Goal: Task Accomplishment & Management: Manage account settings

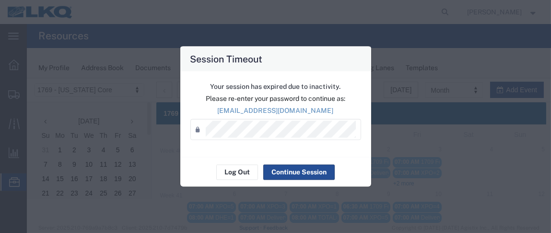
scroll to position [93, 0]
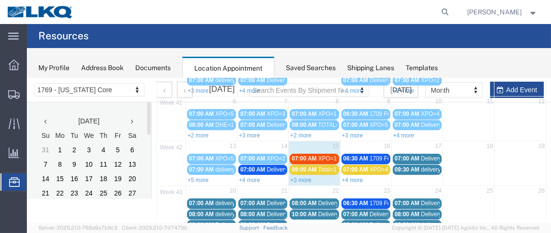
drag, startPoint x: 309, startPoint y: 154, endPoint x: 302, endPoint y: 155, distance: 6.7
click at [302, 155] on span "07:00 AM" at bounding box center [304, 157] width 25 height 7
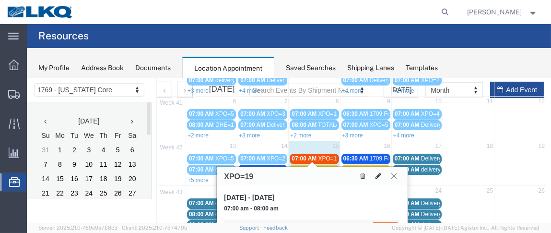
click at [380, 172] on icon at bounding box center [379, 175] width 6 height 7
select select "1"
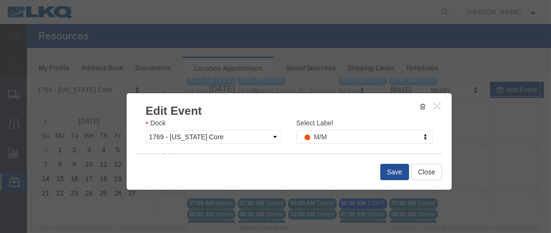
scroll to position [181, 0]
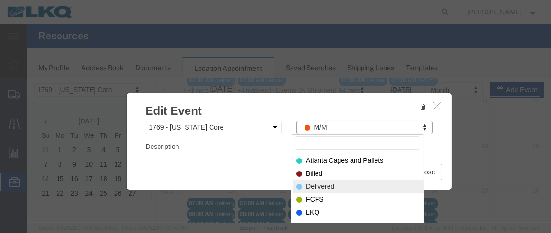
select select "40"
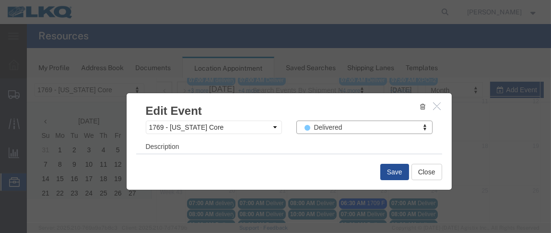
scroll to position [179, 0]
click at [401, 174] on button "Save" at bounding box center [394, 171] width 29 height 16
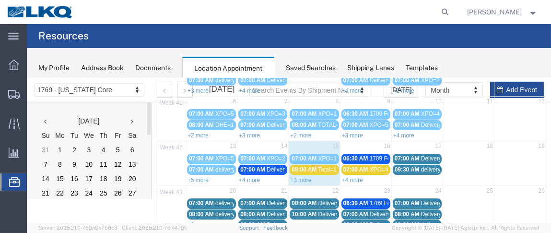
drag, startPoint x: 323, startPoint y: 166, endPoint x: 304, endPoint y: 163, distance: 19.5
click at [304, 166] on span "08:00 AM" at bounding box center [304, 169] width 25 height 7
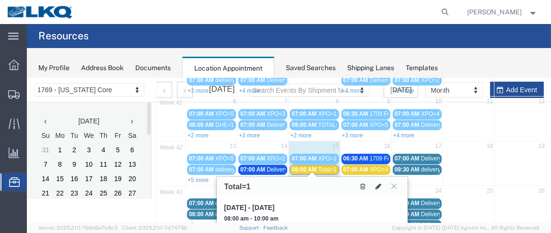
click at [375, 183] on button at bounding box center [378, 185] width 13 height 10
select select "1"
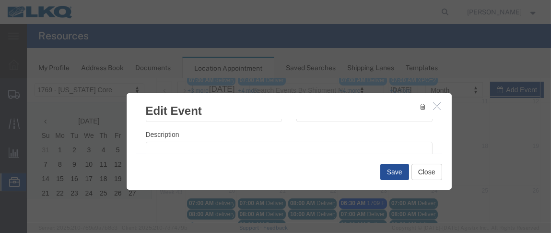
scroll to position [184, 0]
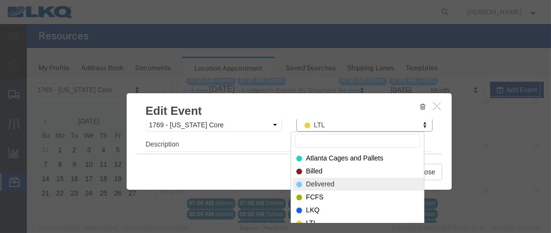
select select "40"
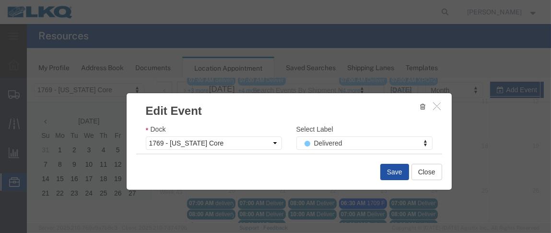
click at [396, 172] on button "Save" at bounding box center [394, 171] width 29 height 16
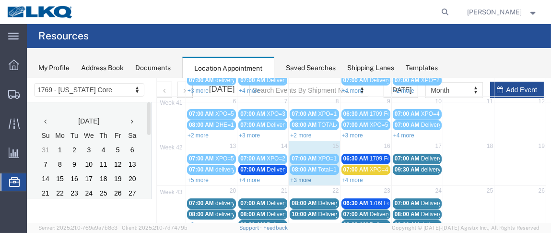
click at [309, 176] on link "+3 more" at bounding box center [300, 179] width 21 height 7
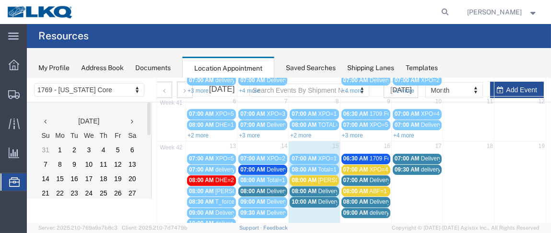
click at [305, 179] on div "08:00 AM [PERSON_NAME]=2 GBB" at bounding box center [314, 179] width 45 height 7
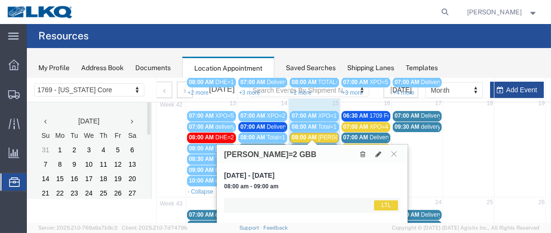
scroll to position [148, 0]
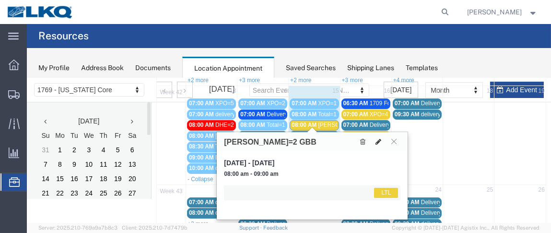
click at [379, 139] on icon at bounding box center [379, 141] width 6 height 7
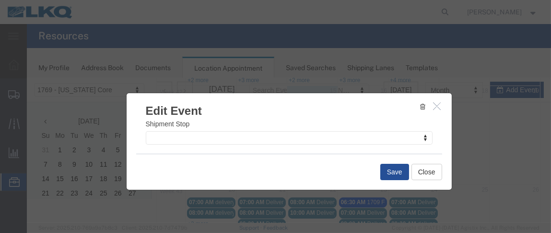
scroll to position [160, 0]
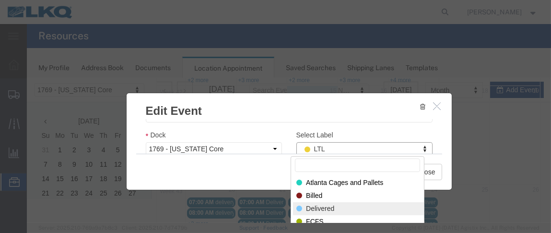
drag, startPoint x: 321, startPoint y: 204, endPoint x: 343, endPoint y: 198, distance: 22.5
select select "40"
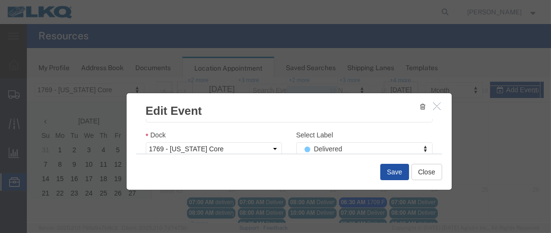
click at [390, 169] on button "Save" at bounding box center [394, 171] width 29 height 16
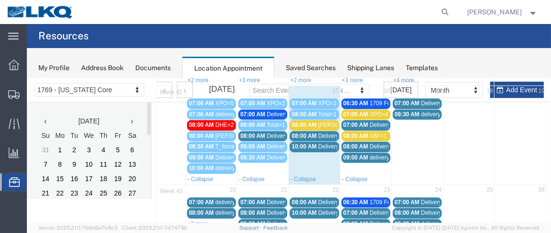
scroll to position [93, 0]
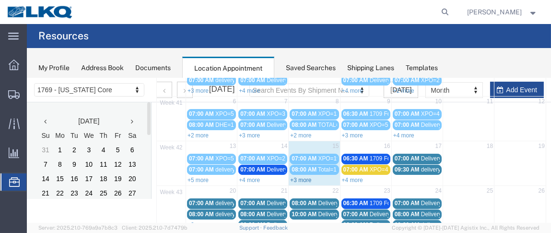
click at [304, 176] on link "+3 more" at bounding box center [300, 179] width 21 height 7
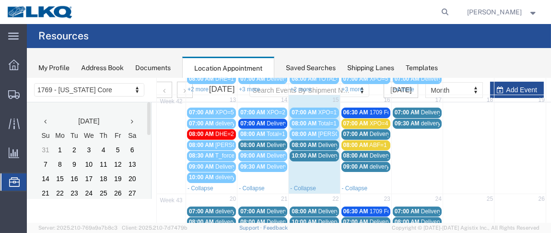
scroll to position [148, 0]
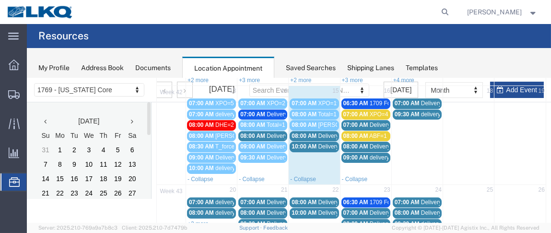
click at [314, 132] on span "08:00 AM" at bounding box center [304, 135] width 25 height 7
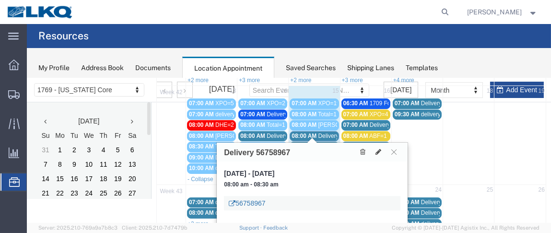
click at [252, 202] on link "56758967" at bounding box center [247, 203] width 36 height 10
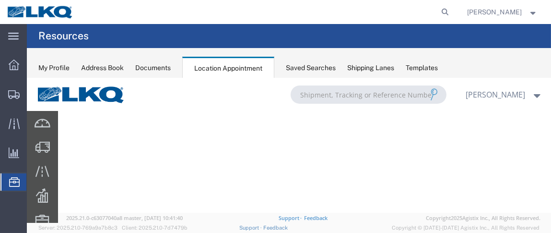
scroll to position [0, 0]
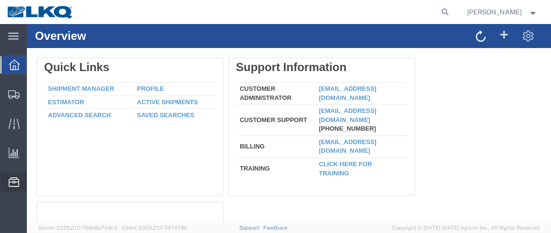
click at [0, 0] on span "Location Appointment" at bounding box center [0, 0] width 0 height 0
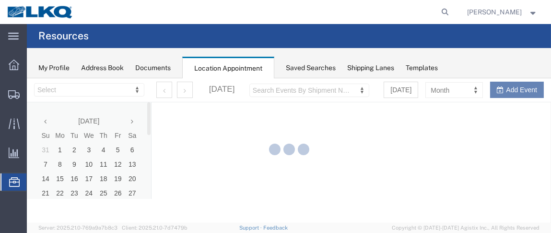
select select "28716"
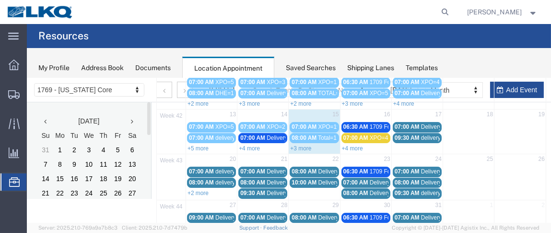
scroll to position [128, 0]
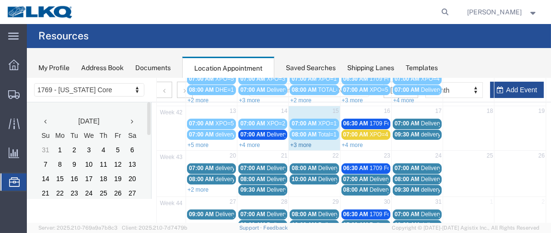
click at [297, 142] on link "+3 more" at bounding box center [300, 144] width 21 height 7
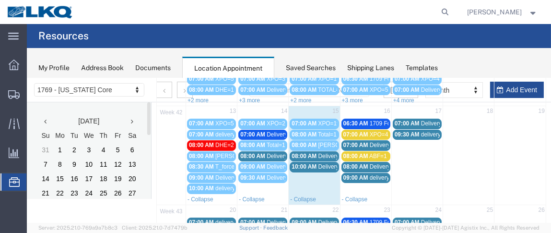
click at [308, 154] on span "08:00 AM" at bounding box center [304, 155] width 25 height 7
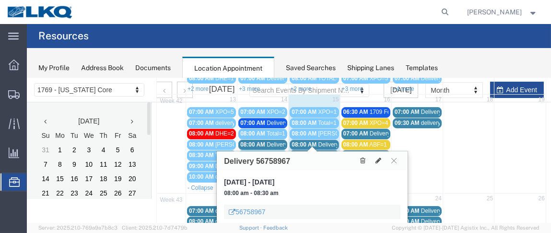
scroll to position [147, 0]
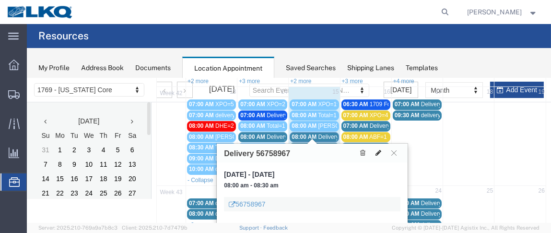
click at [380, 150] on icon at bounding box center [379, 152] width 6 height 7
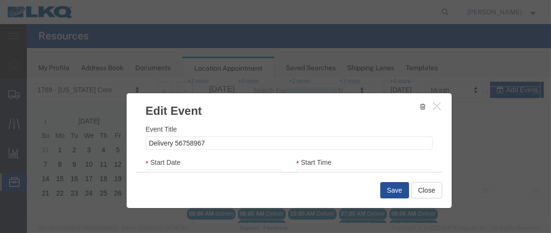
select select
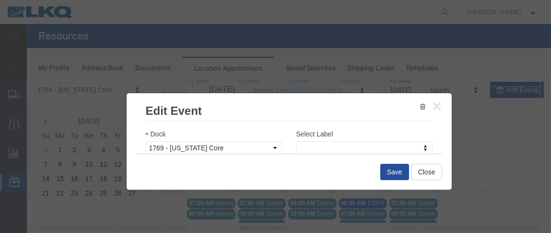
scroll to position [178, 0]
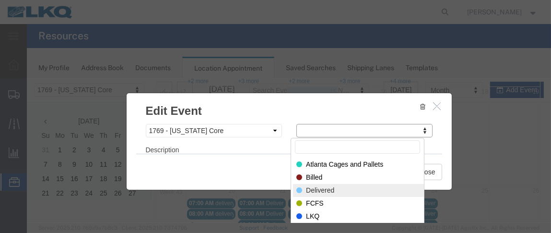
drag, startPoint x: 322, startPoint y: 185, endPoint x: 328, endPoint y: 185, distance: 5.3
select select "40"
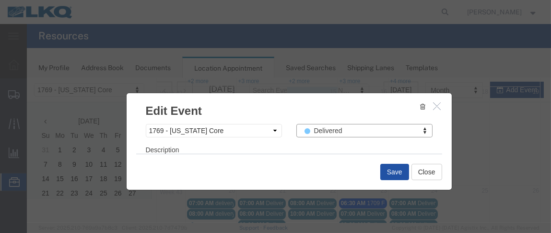
click at [398, 166] on button "Save" at bounding box center [394, 171] width 29 height 16
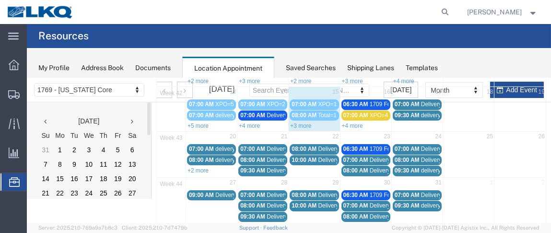
scroll to position [93, 0]
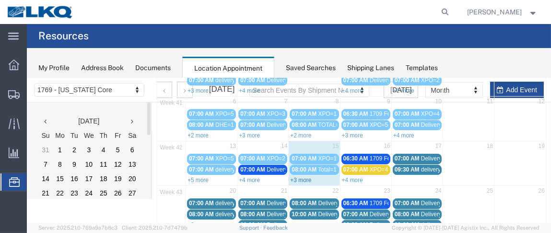
click at [302, 177] on link "+3 more" at bounding box center [300, 179] width 21 height 7
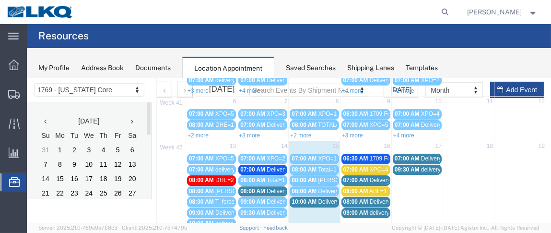
click at [310, 198] on span "10:00 AM" at bounding box center [304, 201] width 25 height 7
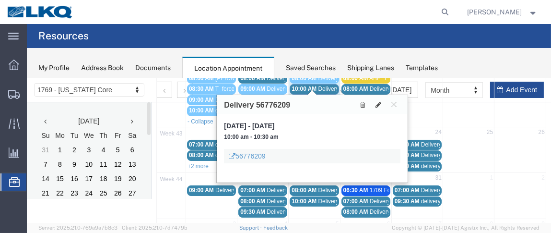
scroll to position [215, 0]
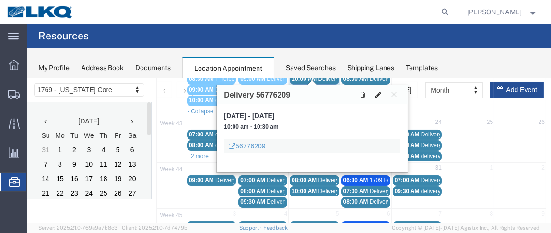
click at [379, 96] on icon at bounding box center [379, 94] width 6 height 7
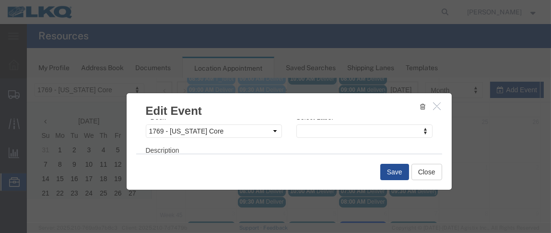
scroll to position [180, 0]
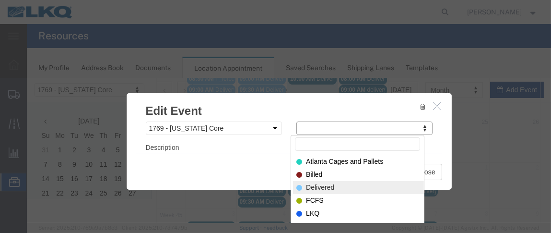
drag, startPoint x: 323, startPoint y: 185, endPoint x: 346, endPoint y: 183, distance: 23.1
select select "40"
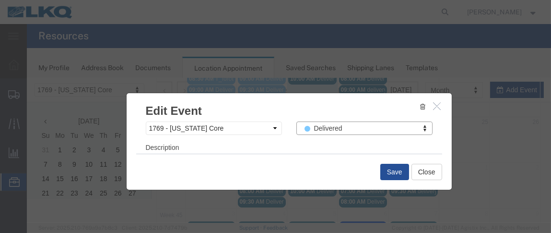
scroll to position [179, 0]
click at [380, 173] on button "Save" at bounding box center [394, 171] width 29 height 16
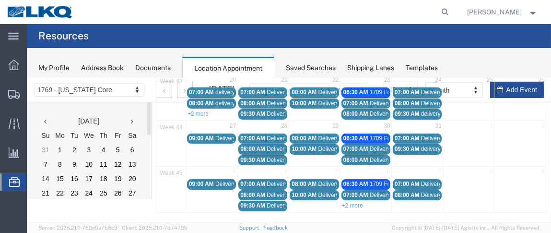
scroll to position [93, 0]
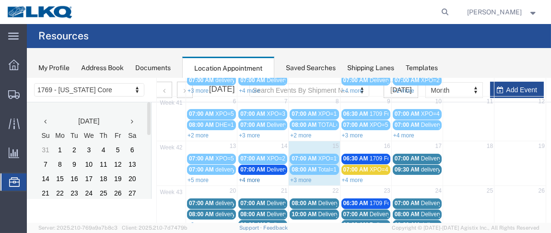
click at [256, 177] on link "+4 more" at bounding box center [249, 179] width 21 height 7
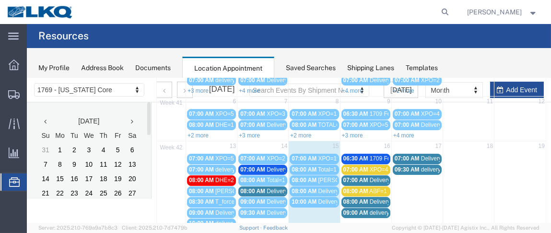
click at [270, 188] on span "Delivery 56743495" at bounding box center [291, 190] width 48 height 7
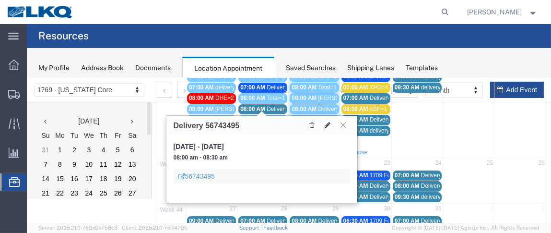
scroll to position [181, 0]
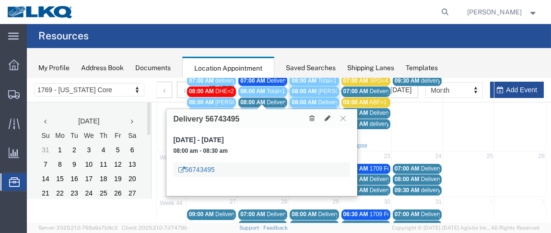
click at [214, 170] on link "56743495" at bounding box center [196, 169] width 36 height 10
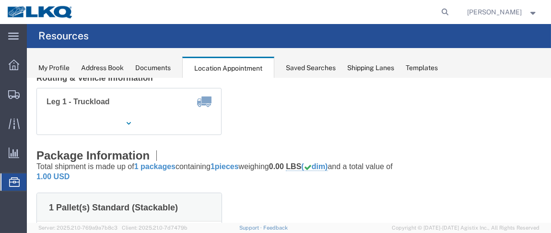
scroll to position [0, 0]
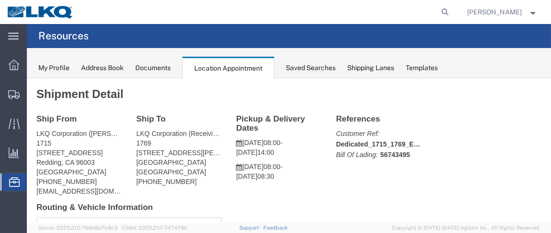
drag, startPoint x: 550, startPoint y: 141, endPoint x: 546, endPoint y: 67, distance: 73.5
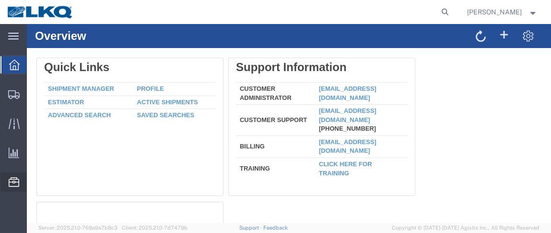
click at [0, 0] on span "Location Appointment" at bounding box center [0, 0] width 0 height 0
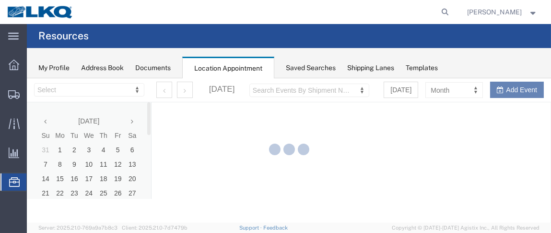
select select "28716"
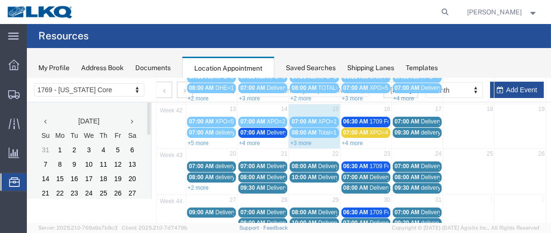
scroll to position [138, 0]
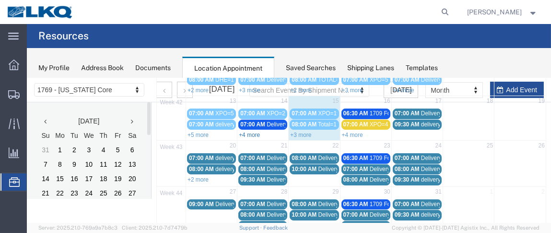
click at [257, 131] on link "+4 more" at bounding box center [249, 134] width 21 height 7
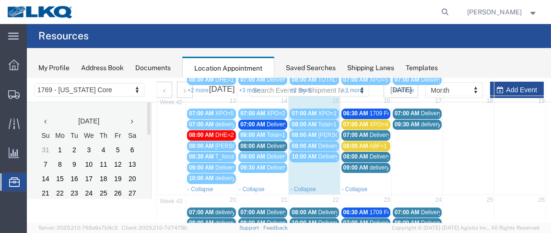
click at [256, 143] on span "08:00 AM" at bounding box center [252, 145] width 25 height 7
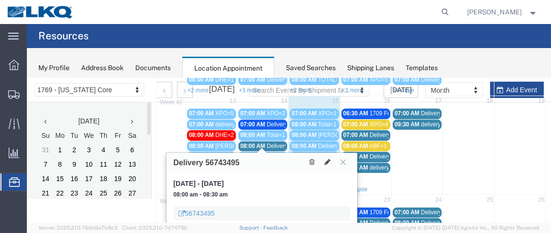
click at [325, 158] on icon at bounding box center [328, 161] width 6 height 7
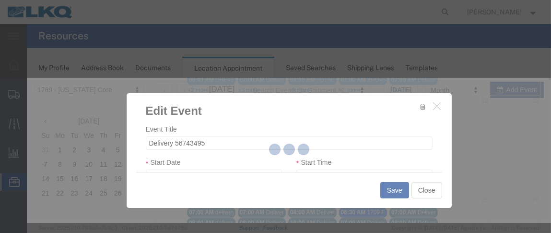
select select
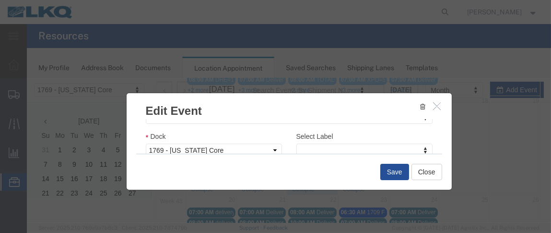
scroll to position [163, 0]
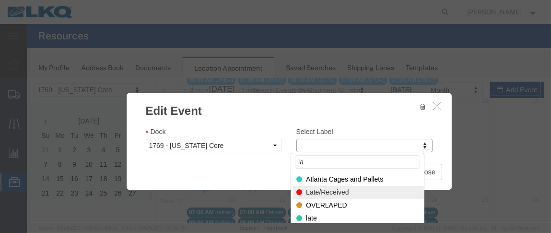
type input "la"
select select "160"
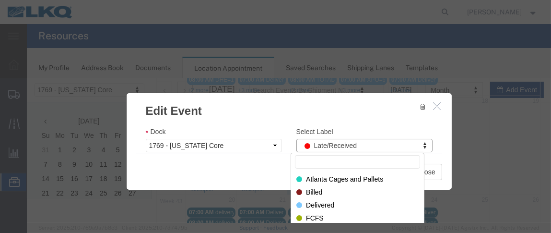
drag, startPoint x: 352, startPoint y: 144, endPoint x: 292, endPoint y: 150, distance: 59.8
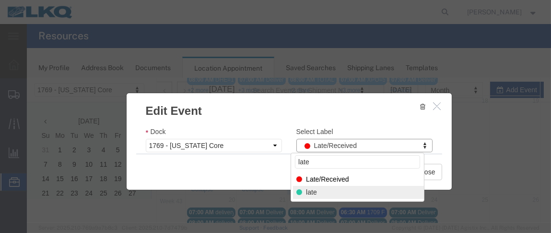
type input "late"
select select "120"
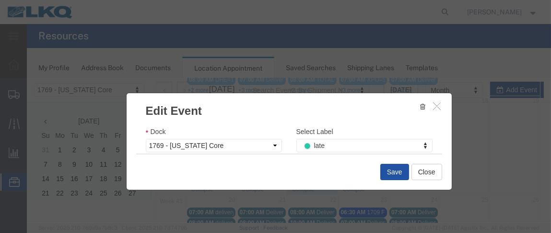
click at [392, 171] on button "Save" at bounding box center [394, 171] width 29 height 16
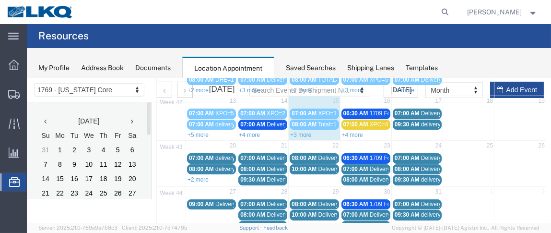
scroll to position [93, 0]
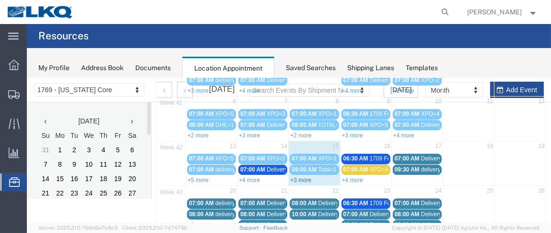
click at [299, 178] on link "+3 more" at bounding box center [300, 179] width 21 height 7
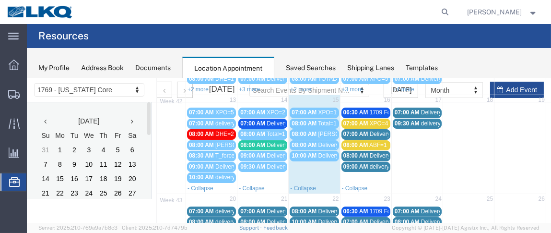
scroll to position [131, 0]
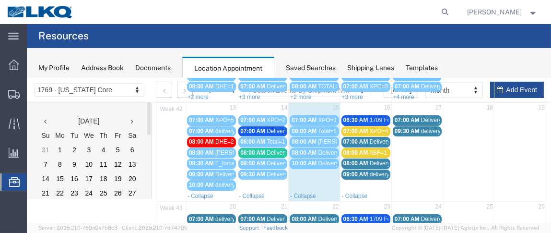
click at [261, 127] on span "07:00 AM" at bounding box center [252, 130] width 25 height 7
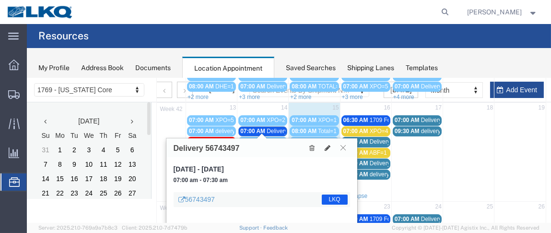
click at [343, 146] on icon at bounding box center [343, 147] width 5 height 6
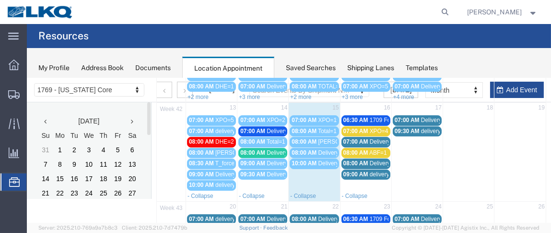
click at [269, 150] on span "Delivery 56743495" at bounding box center [291, 152] width 48 height 7
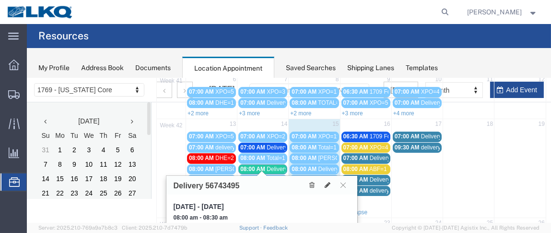
scroll to position [124, 0]
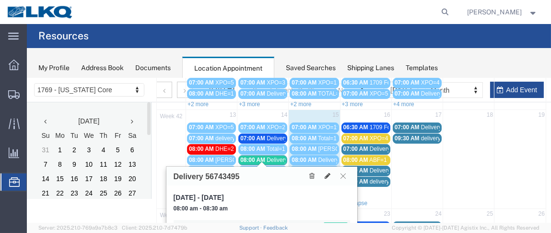
click at [343, 175] on icon at bounding box center [343, 175] width 5 height 6
